Goal: Task Accomplishment & Management: Use online tool/utility

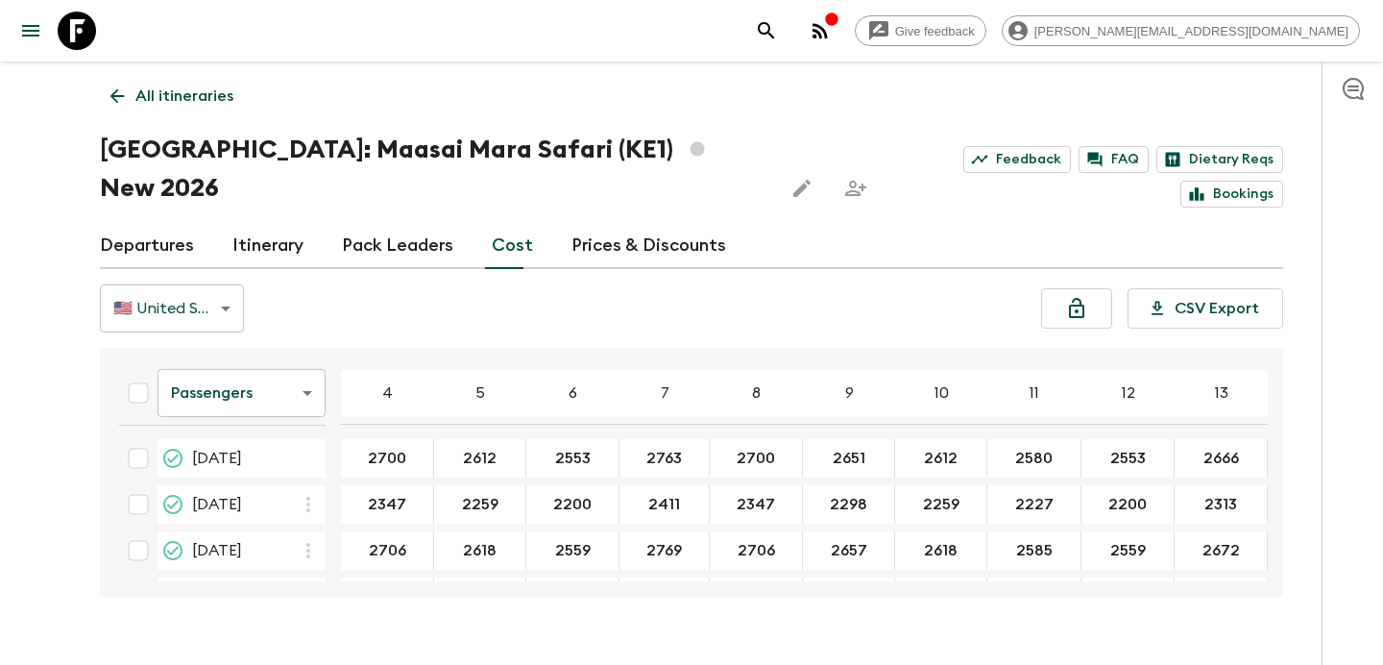
click at [828, 33] on icon "button" at bounding box center [819, 30] width 15 height 15
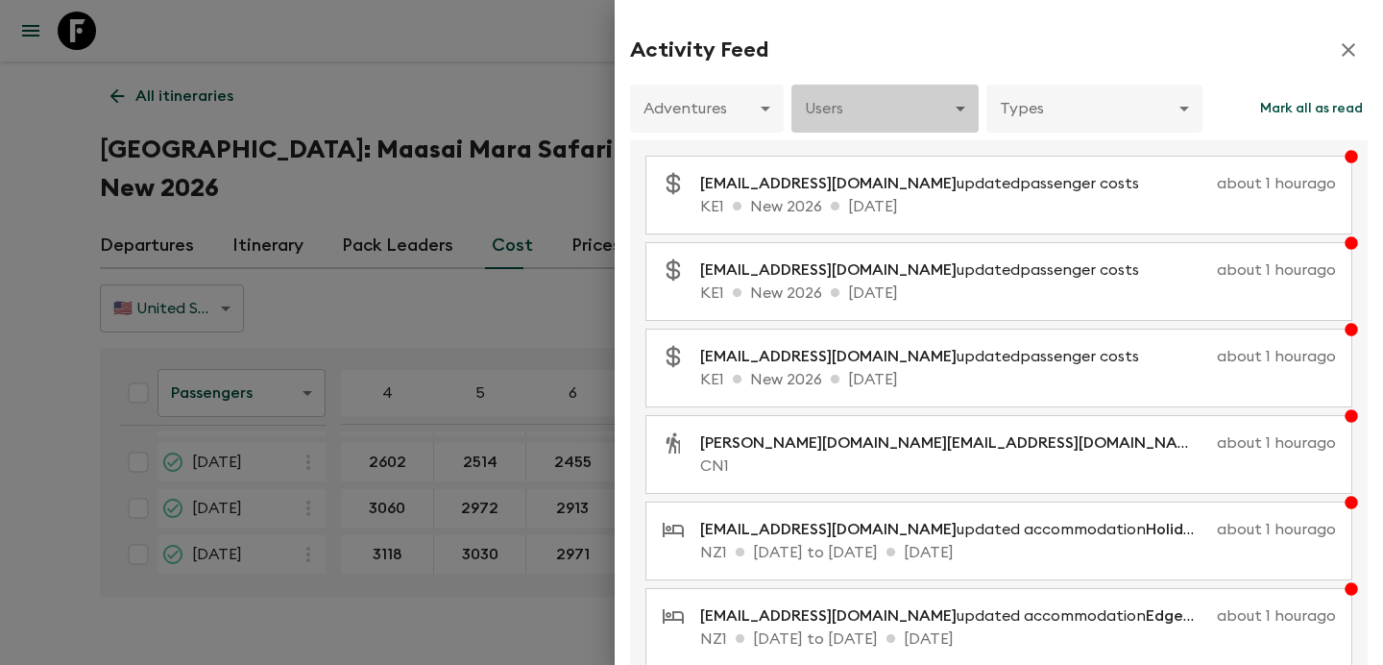
click at [897, 119] on body "Give feedback [PERSON_NAME][EMAIL_ADDRESS][DOMAIN_NAME] All itineraries [GEOGRA…" at bounding box center [691, 351] width 1383 height 702
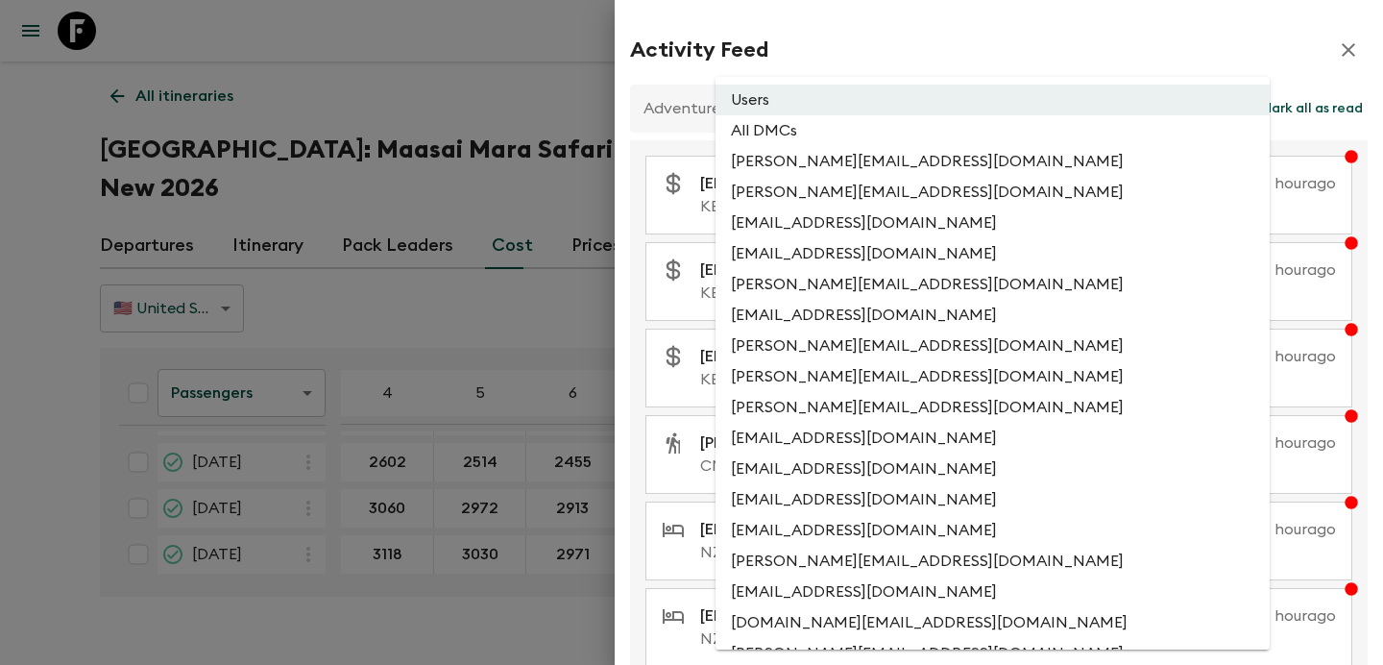
click at [881, 142] on li "All DMCs" at bounding box center [992, 130] width 554 height 31
type input "EXTERNAL_ONLY"
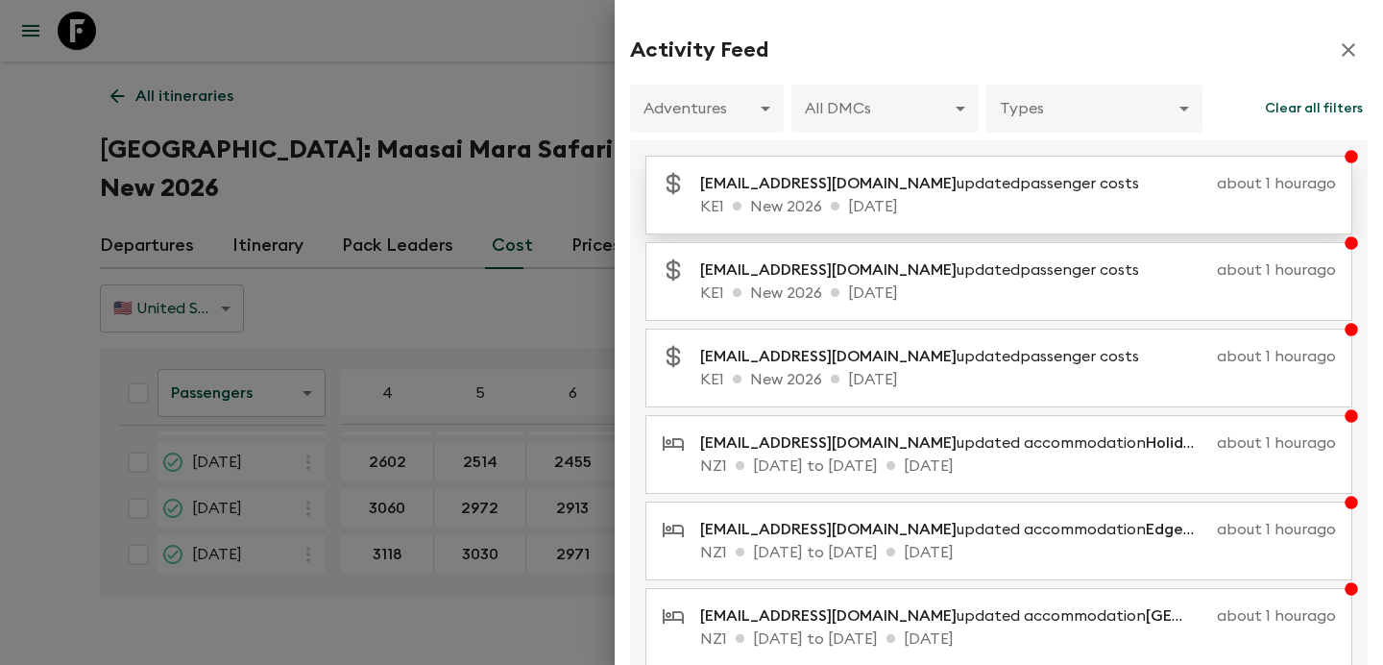
click at [931, 197] on p "KE1 New 2026 [DATE]" at bounding box center [1018, 206] width 636 height 23
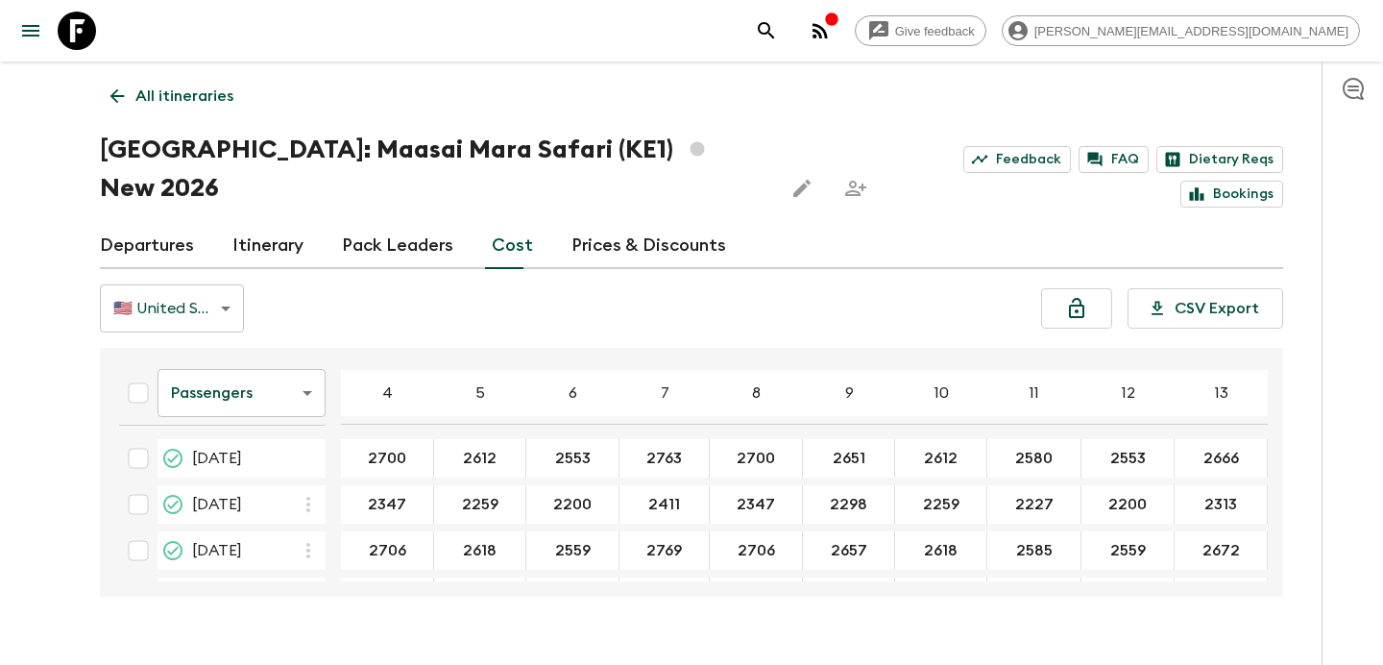
click at [828, 35] on icon "button" at bounding box center [819, 30] width 15 height 15
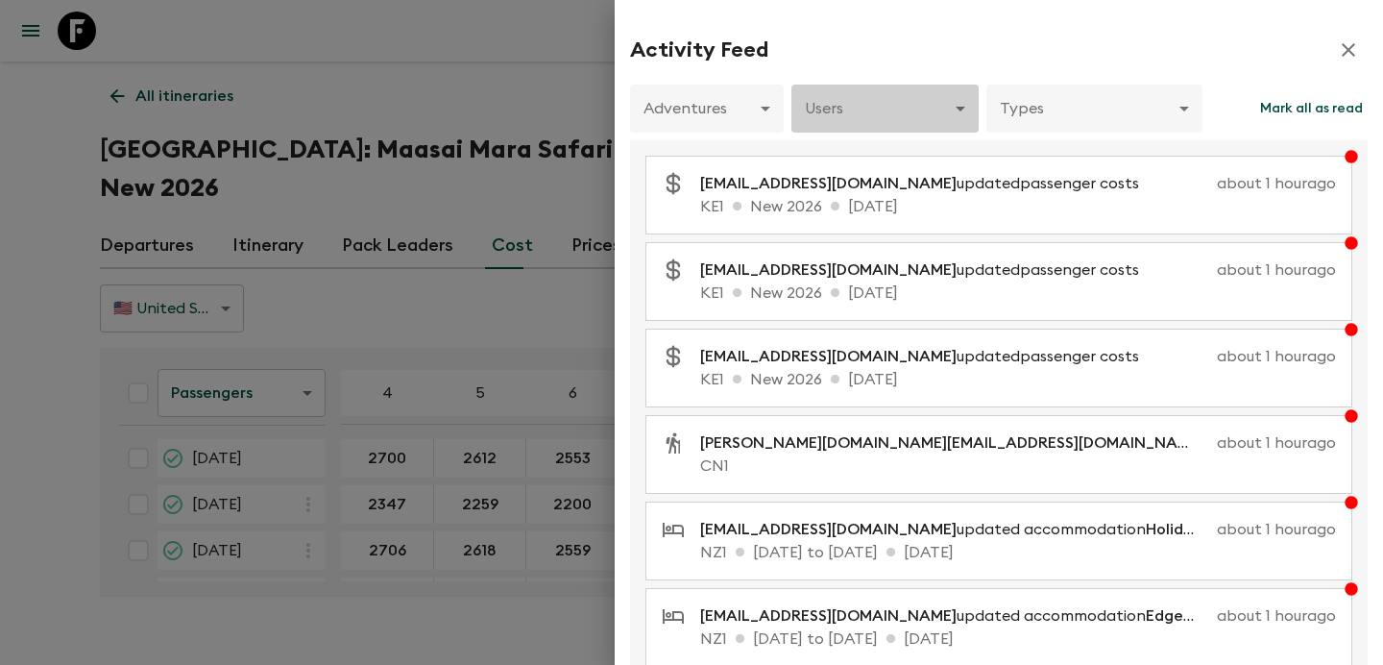
click at [900, 115] on body "Give feedback [PERSON_NAME][EMAIL_ADDRESS][DOMAIN_NAME] All itineraries [GEOGRA…" at bounding box center [691, 351] width 1383 height 702
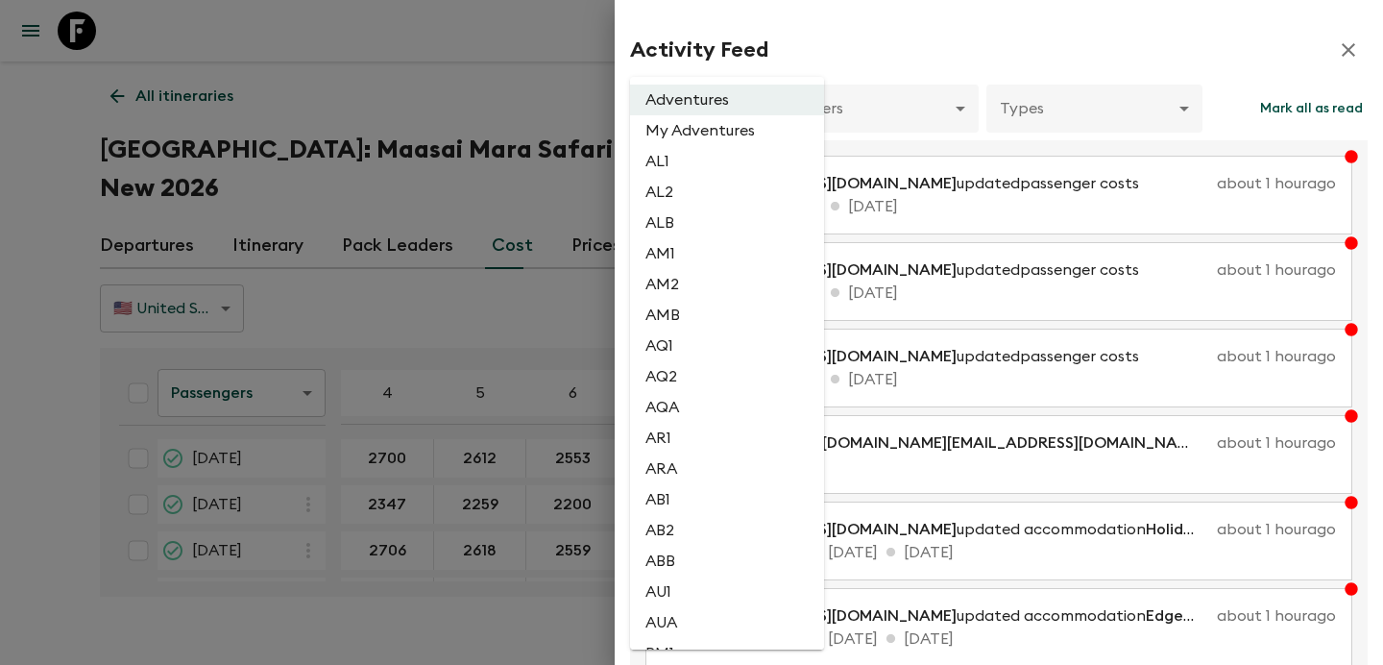
click at [749, 109] on body "Give feedback [PERSON_NAME][EMAIL_ADDRESS][DOMAIN_NAME] All itineraries [GEOGRA…" at bounding box center [691, 351] width 1383 height 702
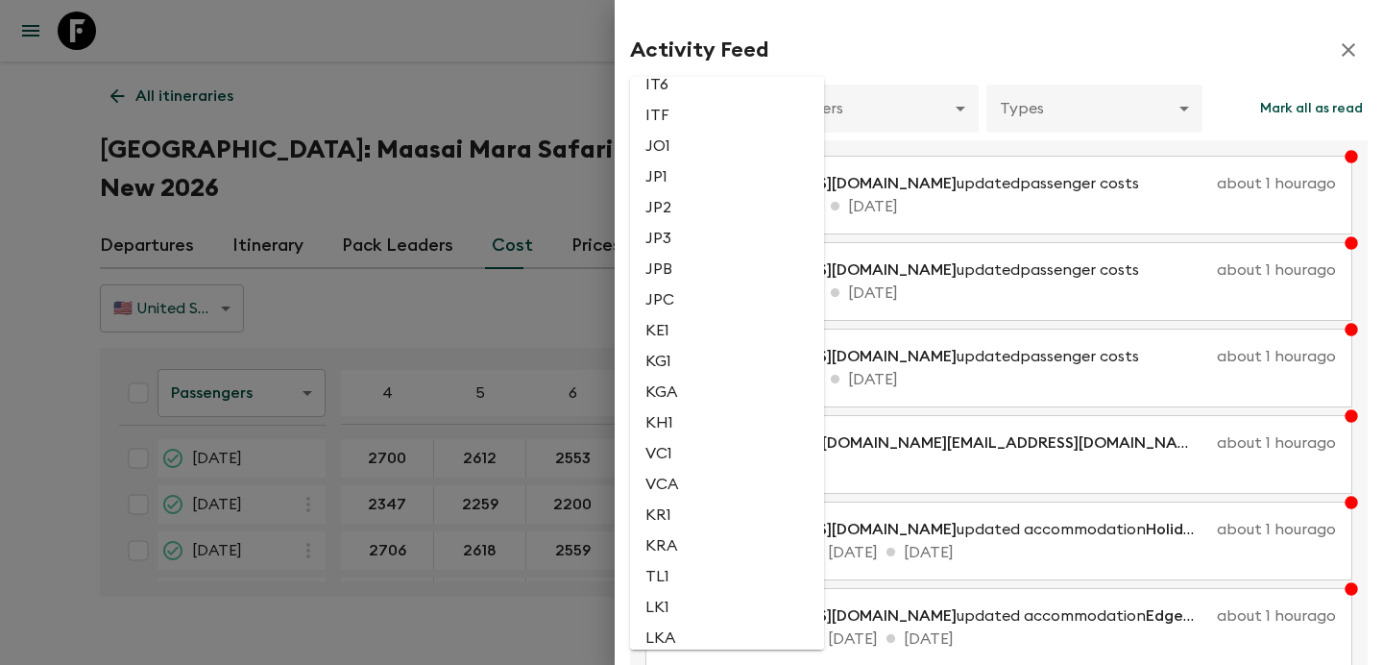
scroll to position [2629, 0]
click at [659, 405] on li "KE1" at bounding box center [727, 390] width 194 height 31
type input "eb7d038e-2dfc-430f-ba0c-1d031e619f0c"
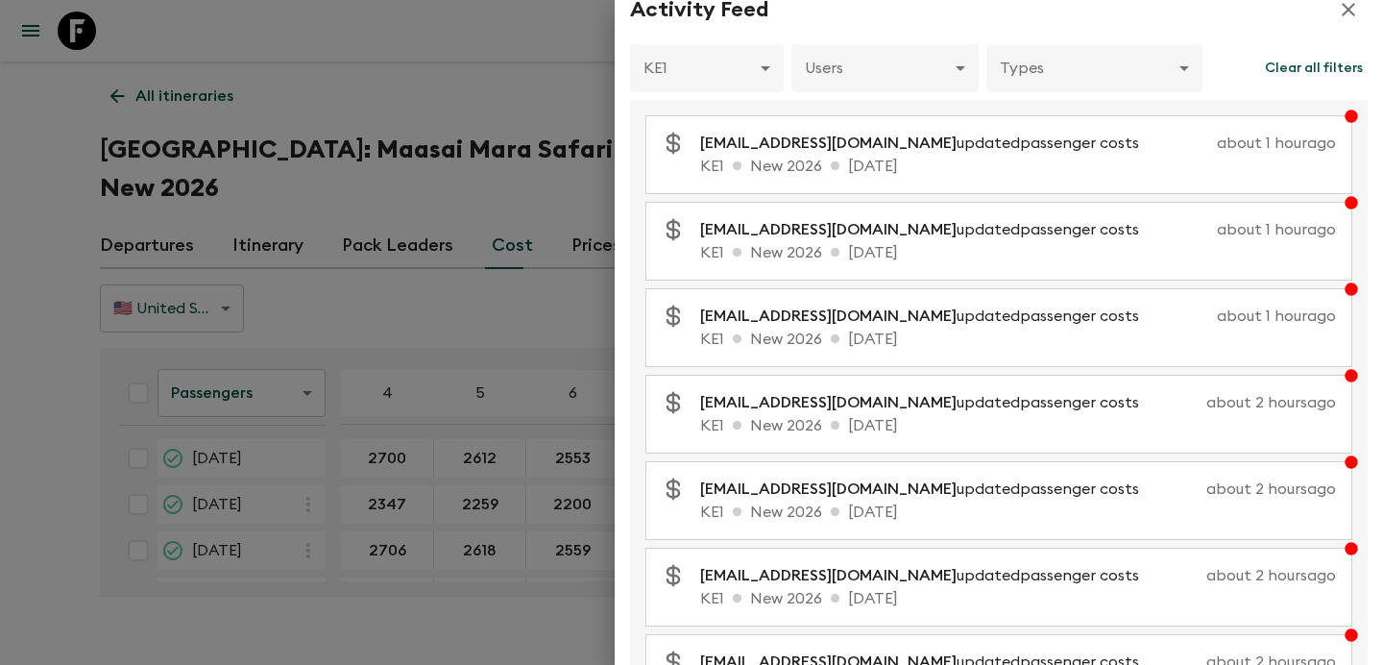
scroll to position [0, 0]
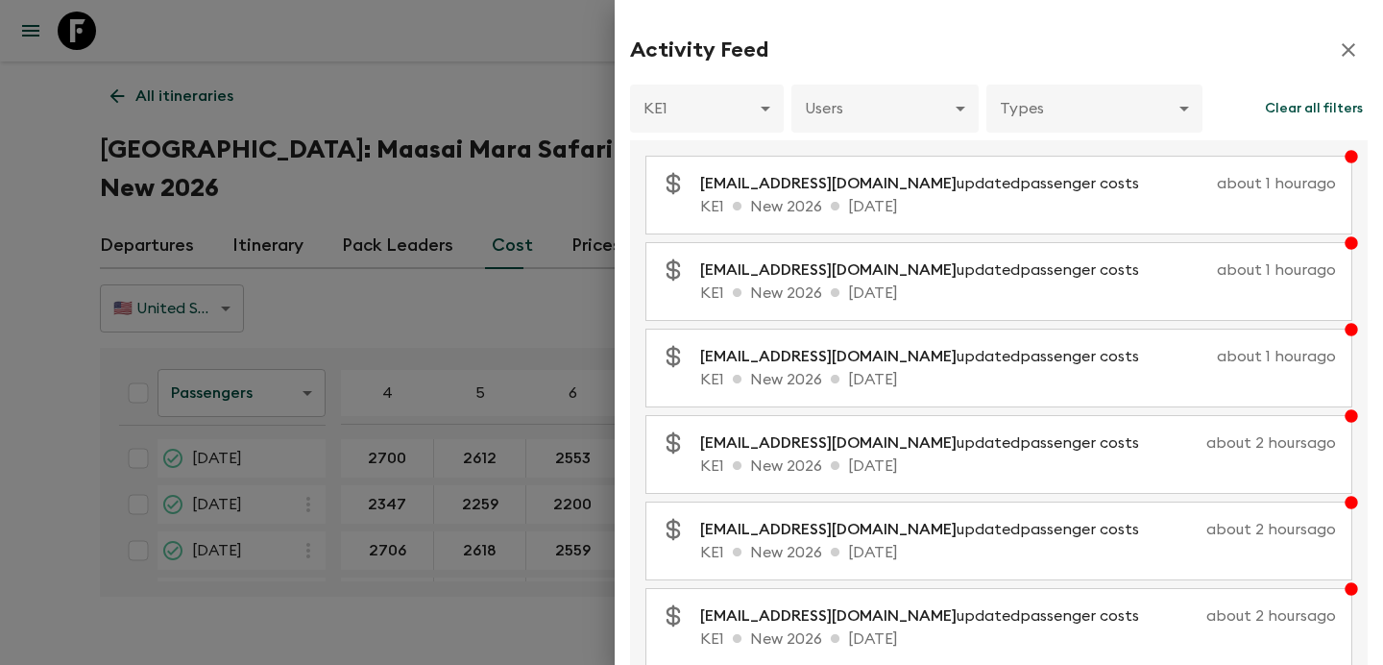
click at [577, 243] on div at bounding box center [691, 332] width 1383 height 665
